Goal: Information Seeking & Learning: Learn about a topic

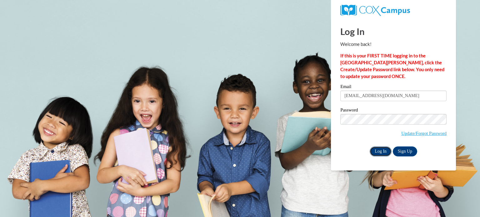
drag, startPoint x: 0, startPoint y: 0, endPoint x: 382, endPoint y: 148, distance: 409.8
click at [382, 148] on input "Log In" at bounding box center [380, 151] width 22 height 10
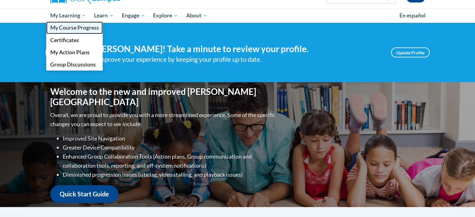
drag, startPoint x: 0, startPoint y: 0, endPoint x: 79, endPoint y: 27, distance: 83.1
click at [79, 27] on span "My Course Progress" at bounding box center [74, 27] width 49 height 7
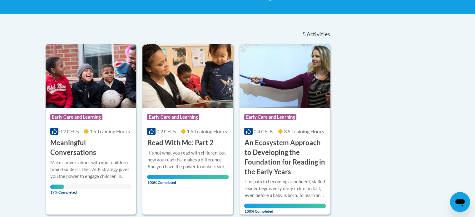
scroll to position [117, 0]
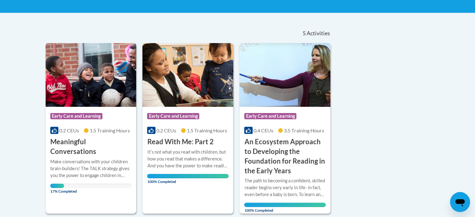
click at [87, 145] on h3 "Meaningful Conversations" at bounding box center [90, 146] width 81 height 19
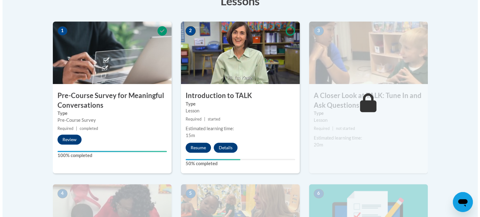
scroll to position [209, 0]
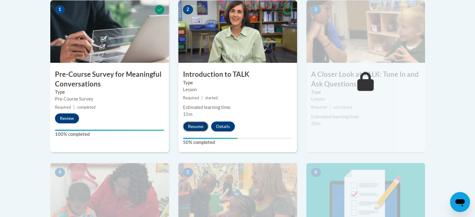
click at [192, 130] on button "Resume" at bounding box center [195, 126] width 25 height 10
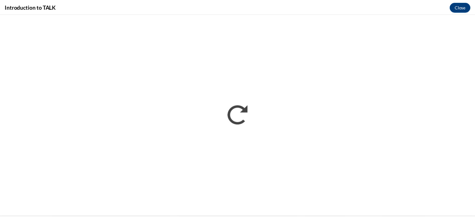
scroll to position [0, 0]
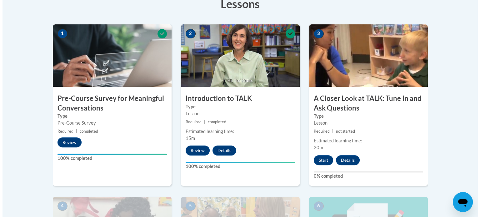
scroll to position [199, 0]
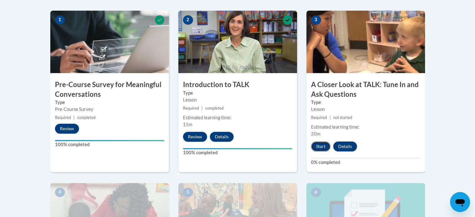
click at [320, 145] on button "Start" at bounding box center [320, 146] width 19 height 10
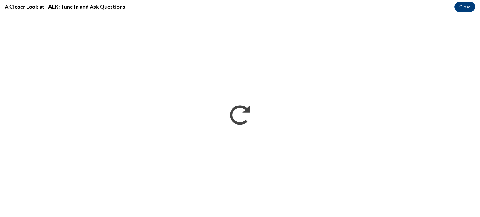
scroll to position [0, 0]
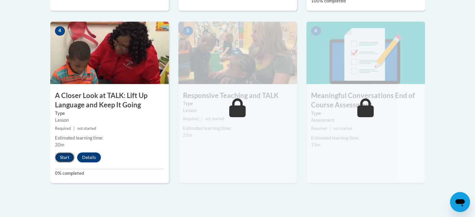
click at [71, 158] on button "Start" at bounding box center [64, 157] width 19 height 10
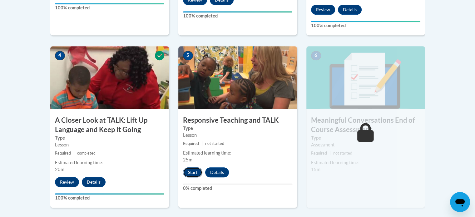
click at [184, 171] on button "Start" at bounding box center [192, 172] width 19 height 10
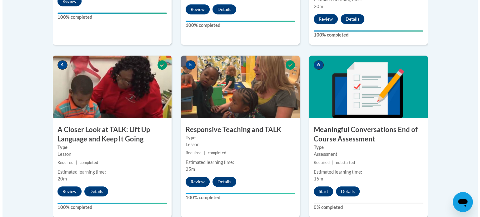
scroll to position [327, 0]
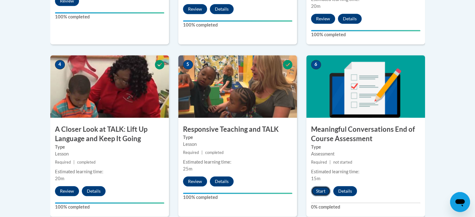
click at [322, 191] on button "Start" at bounding box center [320, 191] width 19 height 10
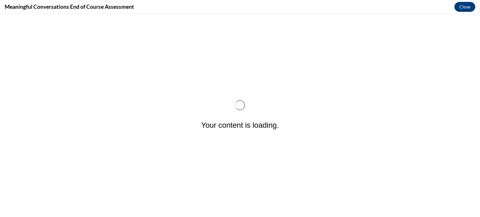
scroll to position [0, 0]
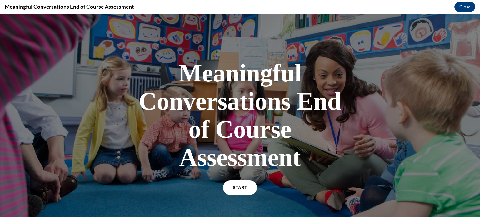
click at [245, 186] on link "START" at bounding box center [240, 187] width 34 height 14
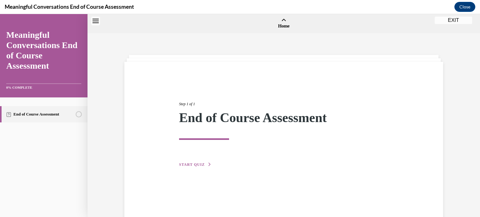
scroll to position [19, 0]
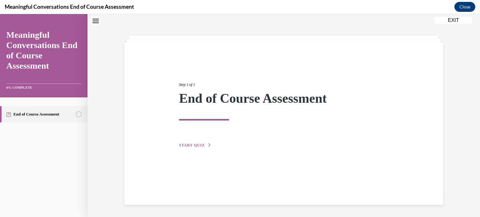
click at [187, 146] on span "START QUIZ" at bounding box center [192, 145] width 26 height 4
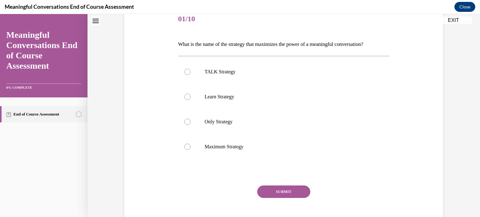
scroll to position [80, 0]
click at [232, 73] on p "TALK Strategy" at bounding box center [288, 71] width 169 height 6
click at [190, 73] on input "TALK Strategy" at bounding box center [187, 71] width 6 height 6
radio input "true"
click at [291, 199] on div "SUBMIT" at bounding box center [283, 200] width 211 height 31
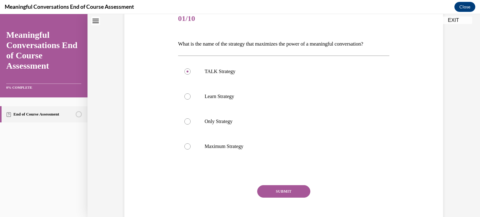
click at [292, 194] on button "SUBMIT" at bounding box center [283, 191] width 53 height 12
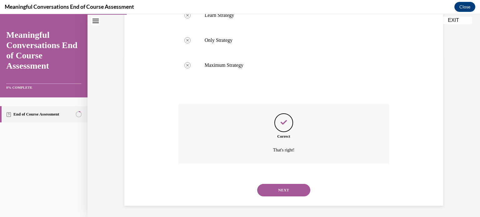
scroll to position [162, 0]
click at [290, 187] on button "NEXT" at bounding box center [283, 189] width 53 height 12
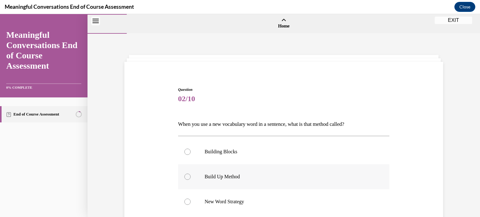
scroll to position [61, 0]
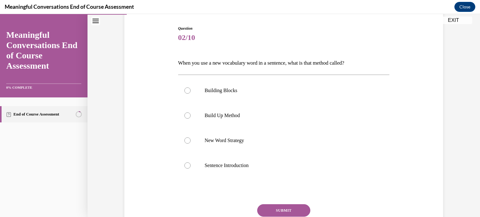
click at [272, 63] on p "When you use a new vocabulary word in a sentence, what is that method called?" at bounding box center [283, 63] width 211 height 11
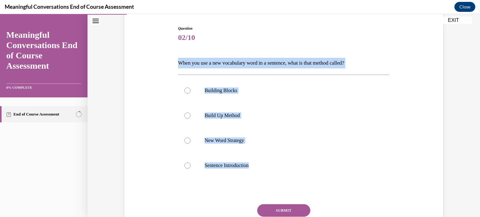
drag, startPoint x: 255, startPoint y: 165, endPoint x: 169, endPoint y: 58, distance: 137.0
click at [169, 58] on div "Question 02/10 When you use a new vocabulary word in a sentence, what is that m…" at bounding box center [284, 131] width 322 height 249
copy div "When you use a new vocabulary word in a sentence, what is that method called? B…"
click at [189, 136] on label "New Word Strategy" at bounding box center [283, 140] width 211 height 25
click at [189, 137] on input "New Word Strategy" at bounding box center [187, 140] width 6 height 6
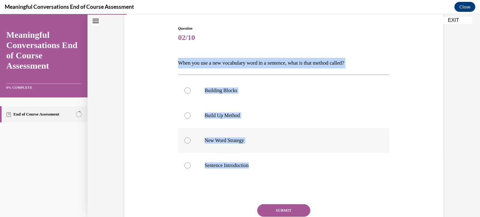
radio input "true"
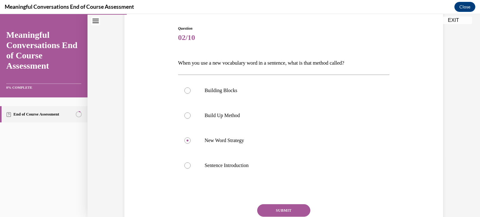
click at [282, 204] on button "SUBMIT" at bounding box center [283, 210] width 53 height 12
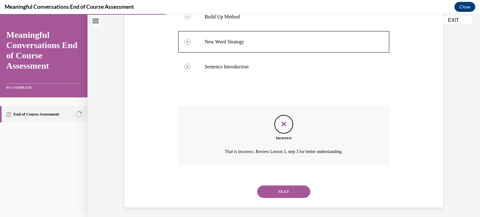
scroll to position [162, 0]
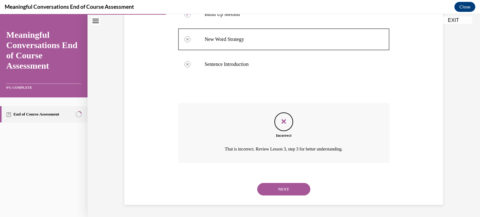
click at [281, 188] on button "NEXT" at bounding box center [283, 189] width 53 height 12
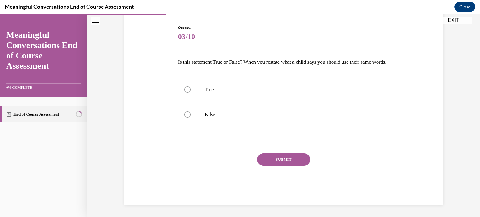
scroll to position [69, 0]
click at [185, 118] on div at bounding box center [187, 114] width 6 height 6
click at [185, 118] on input "False" at bounding box center [187, 114] width 6 height 6
radio input "true"
click at [268, 163] on button "SUBMIT" at bounding box center [283, 159] width 53 height 12
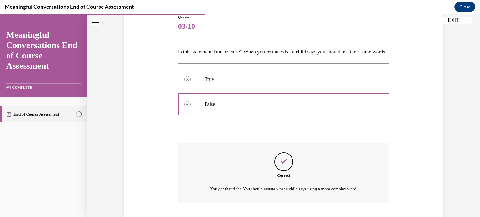
scroll to position [123, 0]
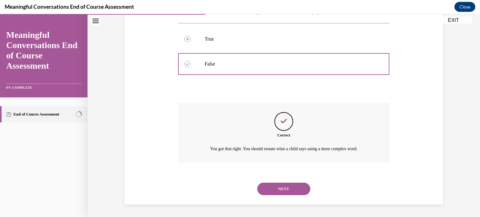
click at [276, 193] on button "NEXT" at bounding box center [283, 189] width 53 height 12
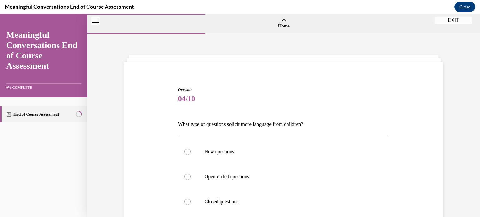
scroll to position [41, 0]
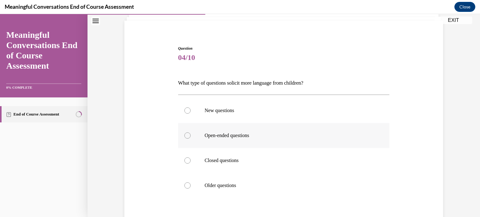
click at [230, 131] on label "Open-ended questions" at bounding box center [283, 135] width 211 height 25
click at [190, 132] on input "Open-ended questions" at bounding box center [187, 135] width 6 height 6
radio input "true"
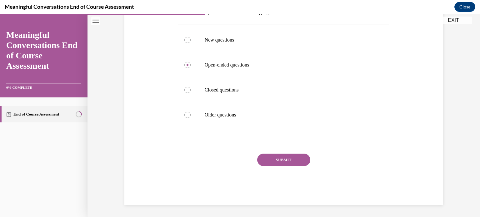
click at [273, 164] on button "SUBMIT" at bounding box center [283, 160] width 53 height 12
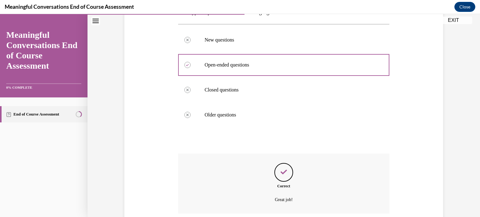
scroll to position [162, 0]
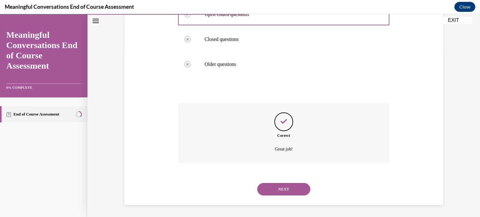
click at [288, 188] on button "NEXT" at bounding box center [283, 189] width 53 height 12
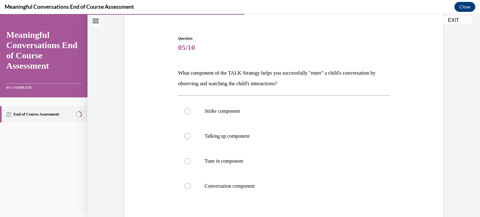
scroll to position [58, 0]
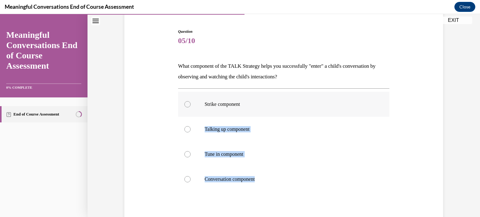
drag, startPoint x: 258, startPoint y: 179, endPoint x: 178, endPoint y: 92, distance: 118.9
click at [178, 92] on div "Strike component Talking up component Tune in component Conversation component" at bounding box center [283, 142] width 211 height 100
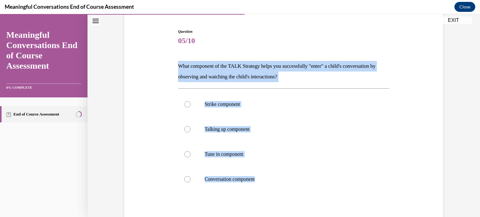
drag, startPoint x: 176, startPoint y: 63, endPoint x: 273, endPoint y: 201, distance: 168.3
click at [273, 201] on div "Question 05/10 What component of the TALK Strategy helps you successfully "ente…" at bounding box center [283, 149] width 211 height 240
copy div "What component of the TALK Strategy helps you successfully "enter" a child's co…"
click at [297, 111] on label "Strike component" at bounding box center [283, 104] width 211 height 25
click at [190, 107] on input "Strike component" at bounding box center [187, 104] width 6 height 6
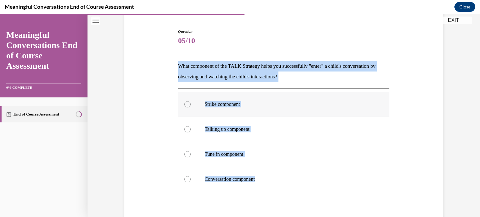
radio input "true"
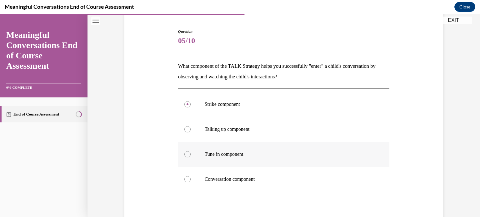
click at [186, 155] on div at bounding box center [187, 154] width 6 height 6
click at [186, 155] on input "Tune in component" at bounding box center [187, 154] width 6 height 6
radio input "true"
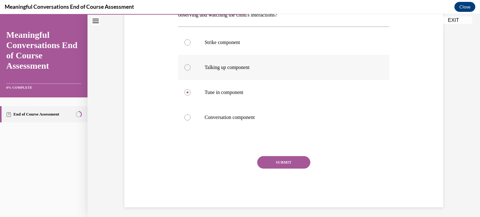
scroll to position [122, 0]
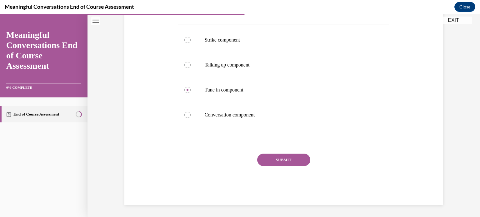
click at [280, 158] on button "SUBMIT" at bounding box center [283, 160] width 53 height 12
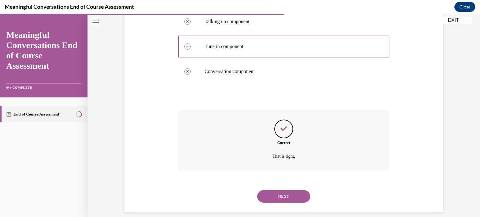
scroll to position [173, 0]
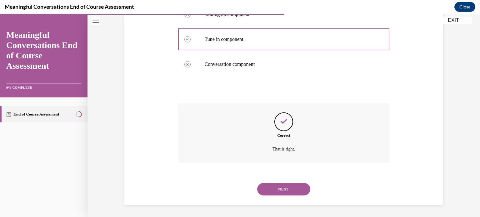
click at [278, 193] on button "NEXT" at bounding box center [283, 189] width 53 height 12
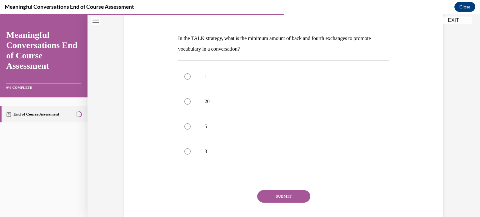
scroll to position [86, 0]
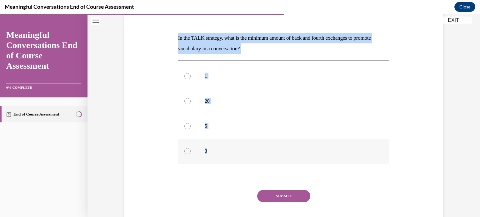
drag, startPoint x: 172, startPoint y: 38, endPoint x: 254, endPoint y: 153, distance: 140.7
click at [254, 153] on div "Question 06/10 In the TALK strategy, what is the minimum amount of back and fou…" at bounding box center [284, 111] width 322 height 259
copy div "In the TALK strategy, what is the minimum amount of back and fourth exchanges t…"
click at [185, 155] on label "3" at bounding box center [283, 151] width 211 height 25
click at [185, 154] on input "3" at bounding box center [187, 151] width 6 height 6
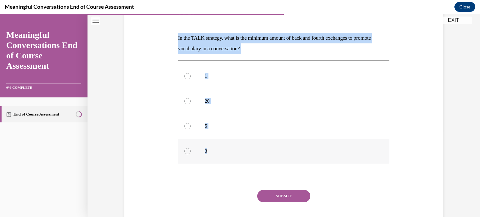
radio input "true"
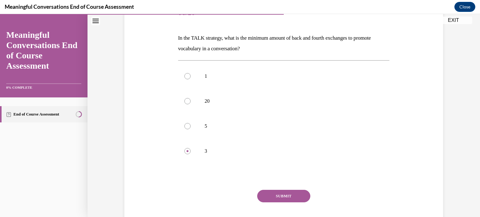
click at [289, 198] on button "SUBMIT" at bounding box center [283, 196] width 53 height 12
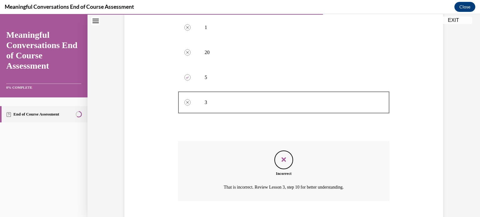
scroll to position [173, 0]
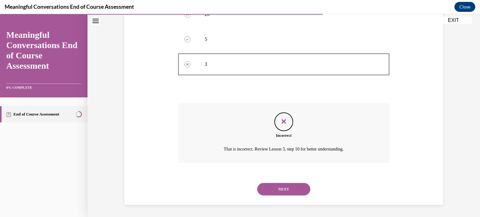
click at [291, 188] on button "NEXT" at bounding box center [283, 189] width 53 height 12
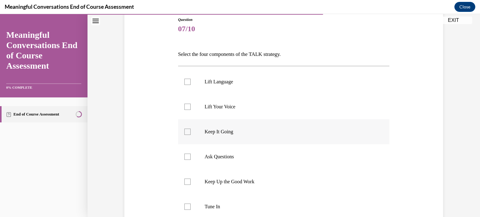
scroll to position [71, 0]
click at [229, 155] on p "Ask Questions" at bounding box center [288, 156] width 169 height 6
click at [190, 155] on input "Ask Questions" at bounding box center [187, 156] width 6 height 6
checkbox input "true"
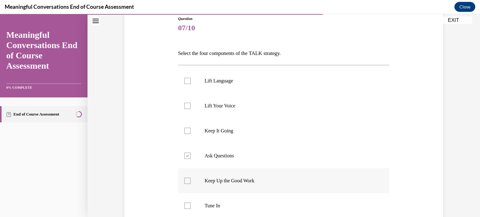
scroll to position [102, 0]
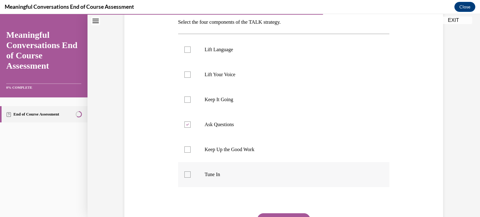
click at [225, 176] on p "Tune In" at bounding box center [288, 174] width 169 height 6
click at [190, 176] on input "Tune In" at bounding box center [187, 174] width 6 height 6
checkbox input "true"
click at [219, 94] on label "Keep It Going" at bounding box center [283, 99] width 211 height 25
click at [190, 96] on input "Keep It Going" at bounding box center [187, 99] width 6 height 6
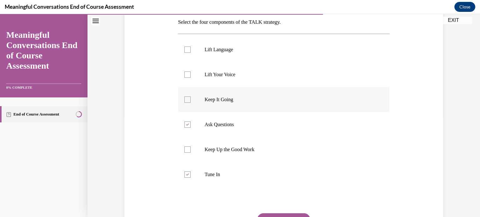
checkbox input "true"
click at [218, 49] on p "Lift Language" at bounding box center [288, 50] width 169 height 6
click at [190, 49] on input "Lift Language" at bounding box center [187, 50] width 6 height 6
checkbox input "true"
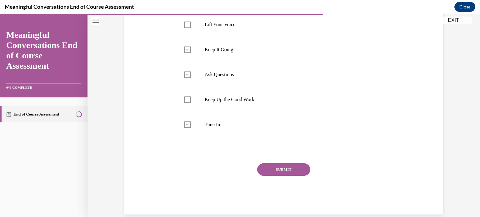
click at [270, 170] on button "SUBMIT" at bounding box center [283, 169] width 53 height 12
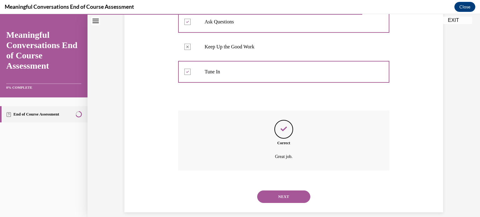
scroll to position [212, 0]
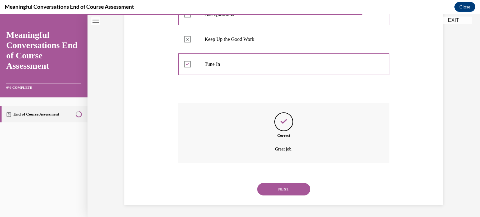
click at [280, 191] on button "NEXT" at bounding box center [283, 189] width 53 height 12
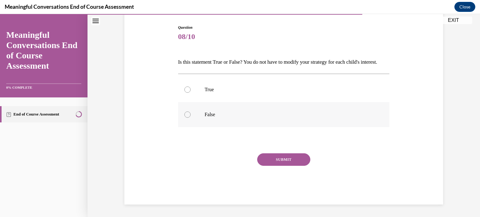
click at [184, 117] on div at bounding box center [187, 114] width 6 height 6
click at [184, 117] on input "False" at bounding box center [187, 114] width 6 height 6
radio input "true"
click at [292, 160] on button "SUBMIT" at bounding box center [283, 159] width 53 height 12
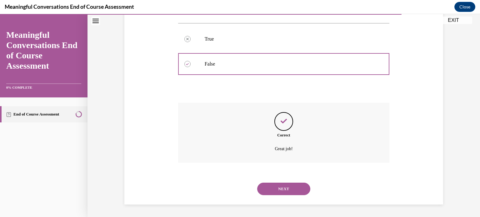
scroll to position [123, 0]
click at [281, 192] on button "NEXT" at bounding box center [283, 189] width 53 height 12
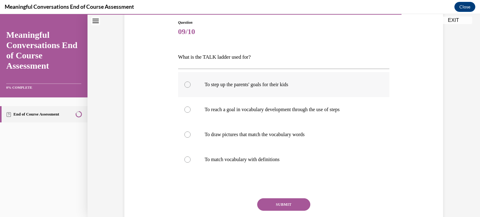
scroll to position [67, 0]
click at [237, 117] on label "To reach a goal in vocabulary development through the use of steps" at bounding box center [283, 109] width 211 height 25
click at [190, 112] on input "To reach a goal in vocabulary development through the use of steps" at bounding box center [187, 109] width 6 height 6
radio input "true"
click at [238, 117] on label "To reach a goal in vocabulary development through the use of steps" at bounding box center [283, 109] width 211 height 25
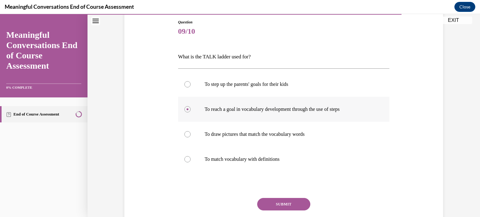
click at [190, 112] on input "To reach a goal in vocabulary development through the use of steps" at bounding box center [187, 109] width 6 height 6
click at [275, 203] on button "SUBMIT" at bounding box center [283, 204] width 53 height 12
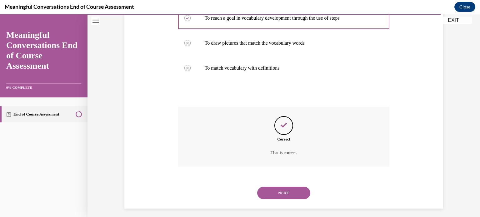
scroll to position [162, 0]
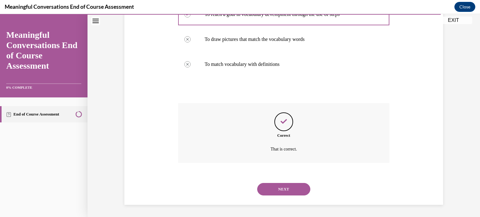
click at [283, 187] on button "NEXT" at bounding box center [283, 189] width 53 height 12
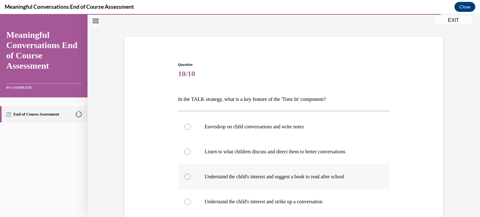
scroll to position [40, 0]
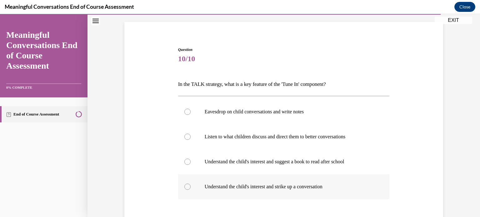
click at [258, 184] on p "Understand the child's interest and strike up a conversation" at bounding box center [288, 187] width 169 height 6
click at [190, 184] on input "Understand the child's interest and strike up a conversation" at bounding box center [187, 187] width 6 height 6
radio input "true"
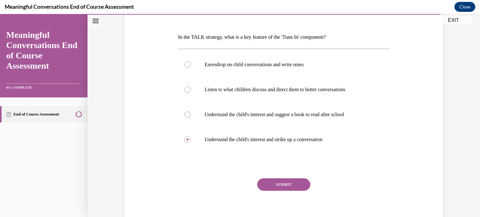
click at [283, 188] on button "SUBMIT" at bounding box center [283, 184] width 53 height 12
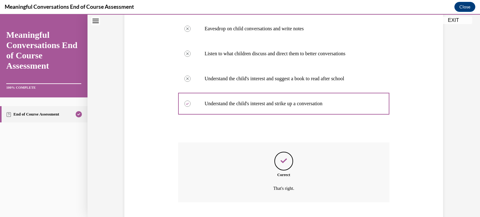
scroll to position [162, 0]
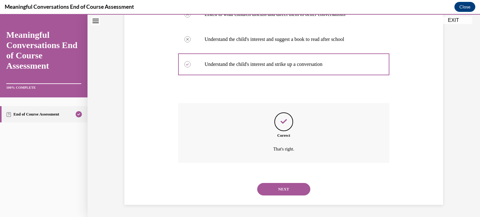
click at [280, 193] on button "NEXT" at bounding box center [283, 189] width 53 height 12
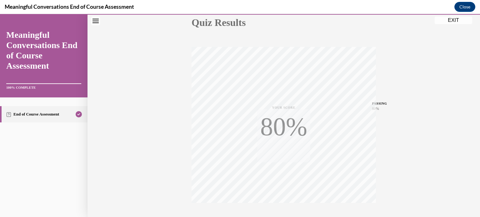
scroll to position [117, 0]
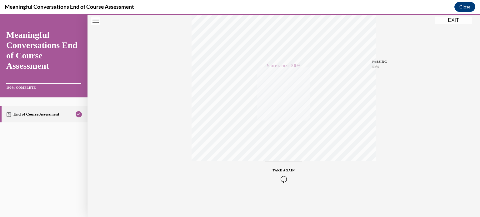
click at [449, 22] on button "EXIT" at bounding box center [452, 20] width 37 height 7
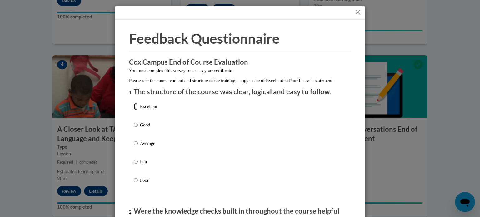
click at [134, 110] on input "Excellent" at bounding box center [136, 106] width 4 height 7
radio input "true"
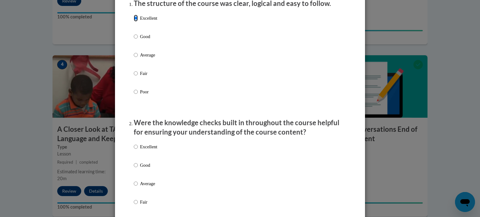
scroll to position [89, 0]
click at [134, 150] on input "Excellent" at bounding box center [136, 146] width 4 height 7
radio input "true"
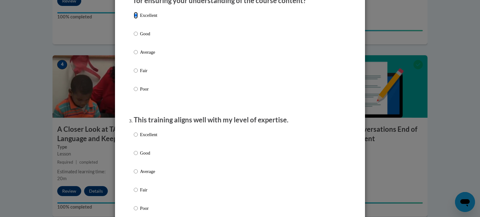
scroll to position [223, 0]
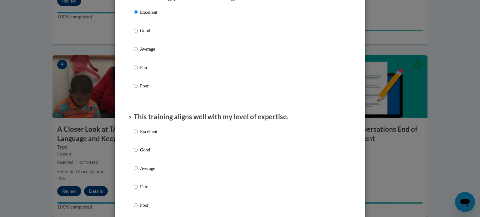
click at [134, 143] on label "Excellent" at bounding box center [145, 136] width 23 height 17
click at [134, 135] on input "Excellent" at bounding box center [136, 131] width 4 height 7
radio input "true"
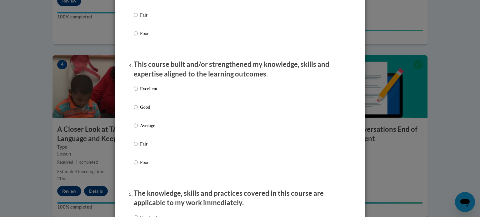
scroll to position [398, 0]
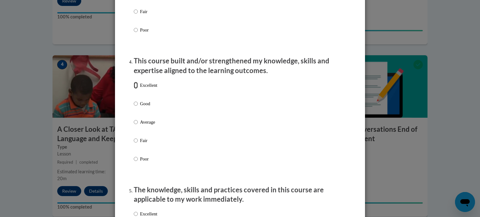
click at [134, 89] on input "Excellent" at bounding box center [136, 85] width 4 height 7
radio input "true"
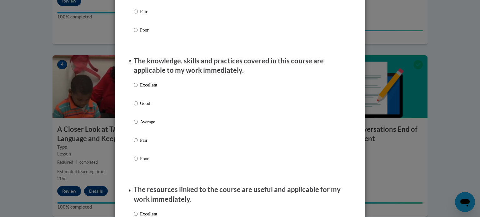
scroll to position [534, 0]
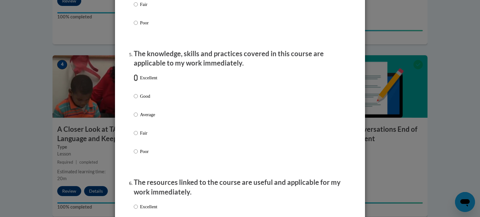
click at [134, 81] on input "Excellent" at bounding box center [136, 77] width 4 height 7
radio input "true"
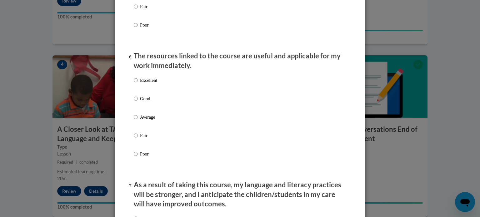
scroll to position [671, 0]
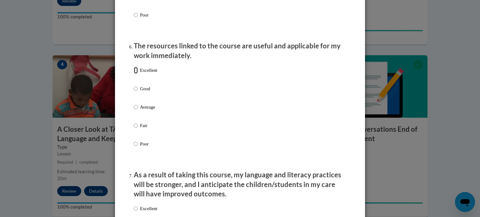
click at [134, 74] on input "Excellent" at bounding box center [136, 70] width 4 height 7
radio input "true"
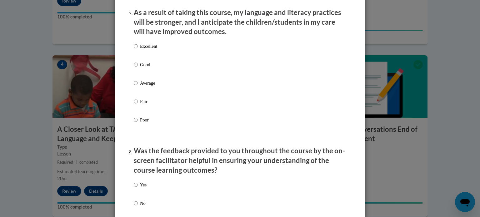
scroll to position [836, 0]
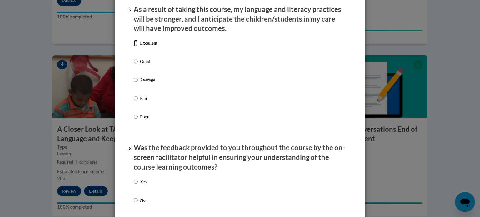
click at [134, 47] on input "Excellent" at bounding box center [136, 43] width 4 height 7
radio input "true"
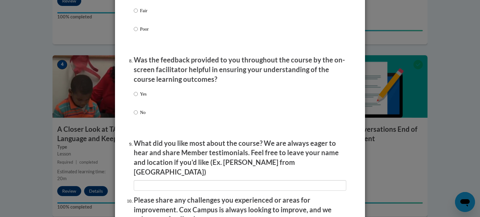
scroll to position [929, 0]
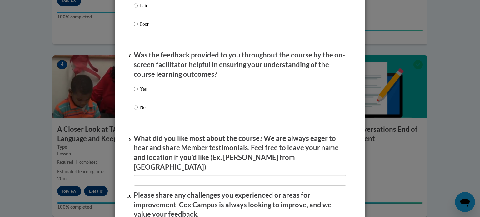
click at [140, 92] on p "Yes" at bounding box center [143, 89] width 7 height 7
click at [137, 92] on input "Yes" at bounding box center [136, 89] width 4 height 7
radio input "true"
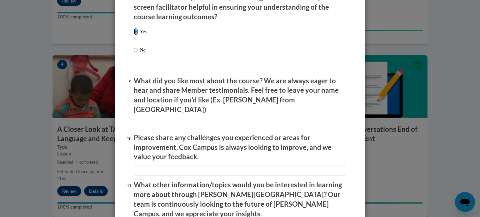
scroll to position [1000, 0]
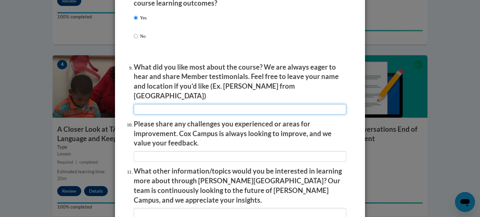
click at [213, 110] on input "textbox" at bounding box center [240, 109] width 212 height 11
type input "Seeing the examples used with the children."
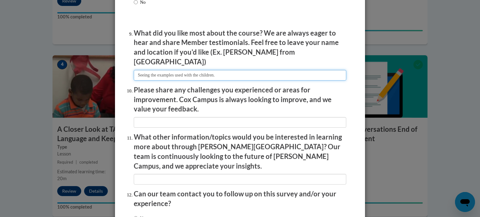
scroll to position [1035, 0]
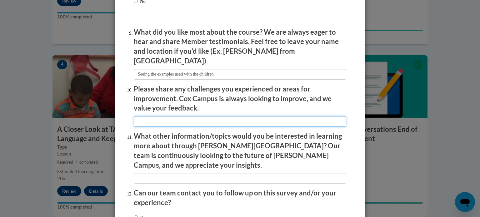
click at [213, 121] on input "textbox" at bounding box center [240, 121] width 212 height 11
type input "no need for improvement"
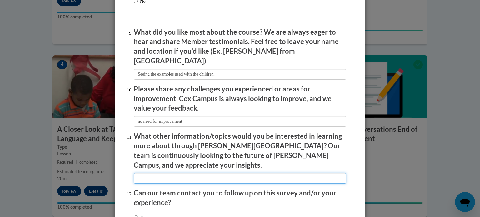
click at [189, 173] on input "textbox" at bounding box center [240, 178] width 212 height 11
click at [235, 173] on input "textbox" at bounding box center [240, 178] width 212 height 11
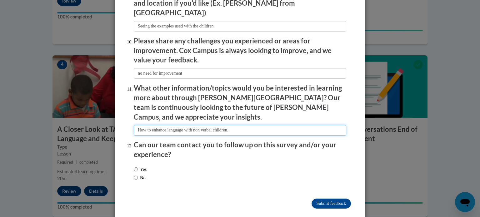
type input "How to enhance language with non verbal children."
click at [134, 174] on input "No" at bounding box center [136, 177] width 4 height 7
radio input "true"
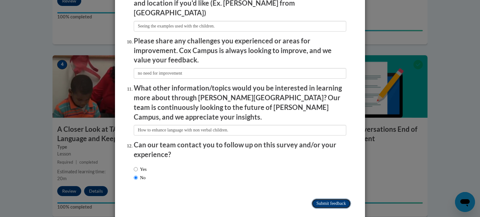
click at [325, 199] on input "Submit feedback" at bounding box center [330, 204] width 39 height 10
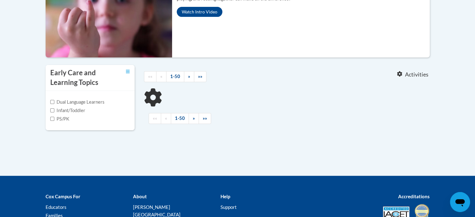
scroll to position [158, 0]
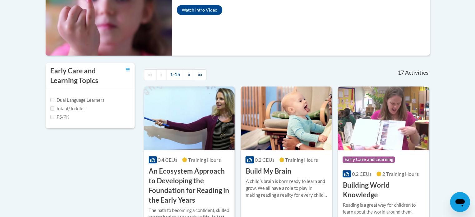
click at [52, 111] on label "Infant/Toddler" at bounding box center [67, 108] width 35 height 7
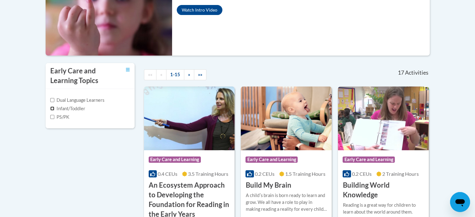
click at [51, 106] on input "Infant/Toddler" at bounding box center [52, 108] width 4 height 4
checkbox input "true"
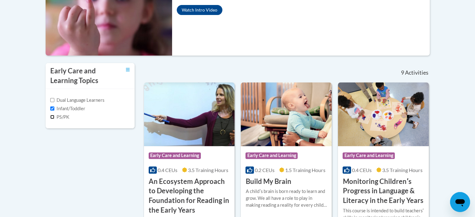
click at [52, 116] on input "PS/PK" at bounding box center [52, 117] width 4 height 4
checkbox input "true"
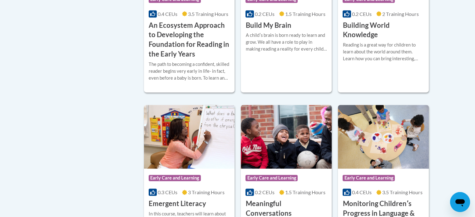
scroll to position [314, 0]
click at [368, 37] on h3 "Building World Knowledge" at bounding box center [382, 29] width 81 height 19
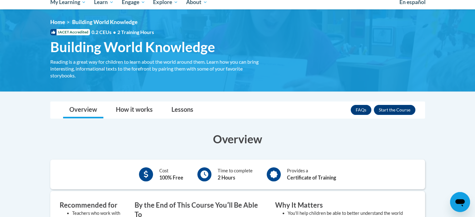
scroll to position [67, 0]
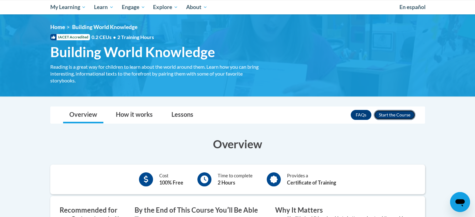
click at [397, 115] on button "Enroll" at bounding box center [395, 115] width 42 height 10
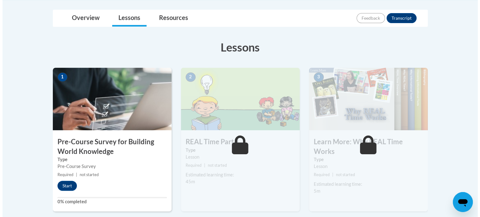
scroll to position [147, 0]
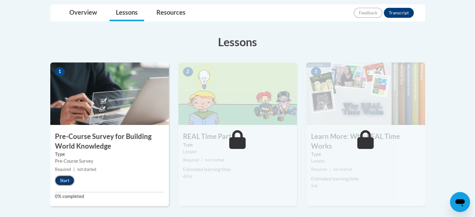
click at [64, 183] on button "Start" at bounding box center [64, 180] width 19 height 10
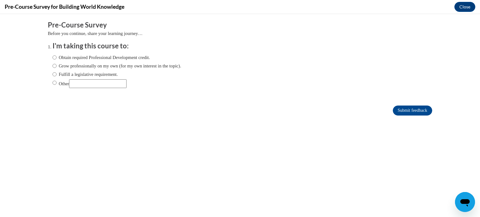
scroll to position [0, 0]
click at [52, 62] on div "Obtain required Professional Development credit. Grow professionally on my own …" at bounding box center [116, 71] width 129 height 40
click at [52, 56] on input "Obtain required Professional Development credit." at bounding box center [54, 57] width 4 height 7
radio input "true"
click at [404, 109] on input "Submit feedback" at bounding box center [411, 111] width 39 height 10
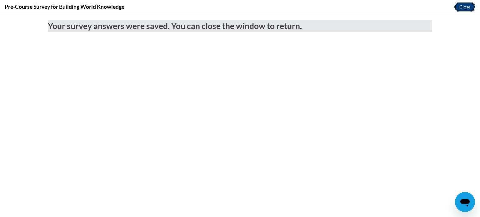
click at [461, 3] on button "Close" at bounding box center [464, 7] width 21 height 10
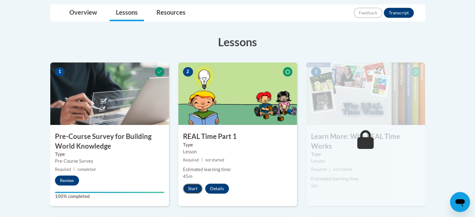
click at [194, 186] on button "Start" at bounding box center [192, 189] width 19 height 10
